Goal: Navigation & Orientation: Find specific page/section

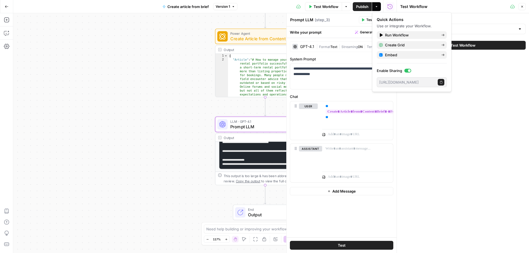
scroll to position [38, 0]
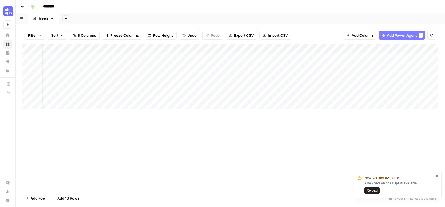
scroll to position [0, 226]
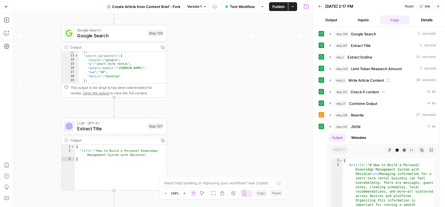
scroll to position [74, 0]
